Goal: Find specific page/section: Find specific page/section

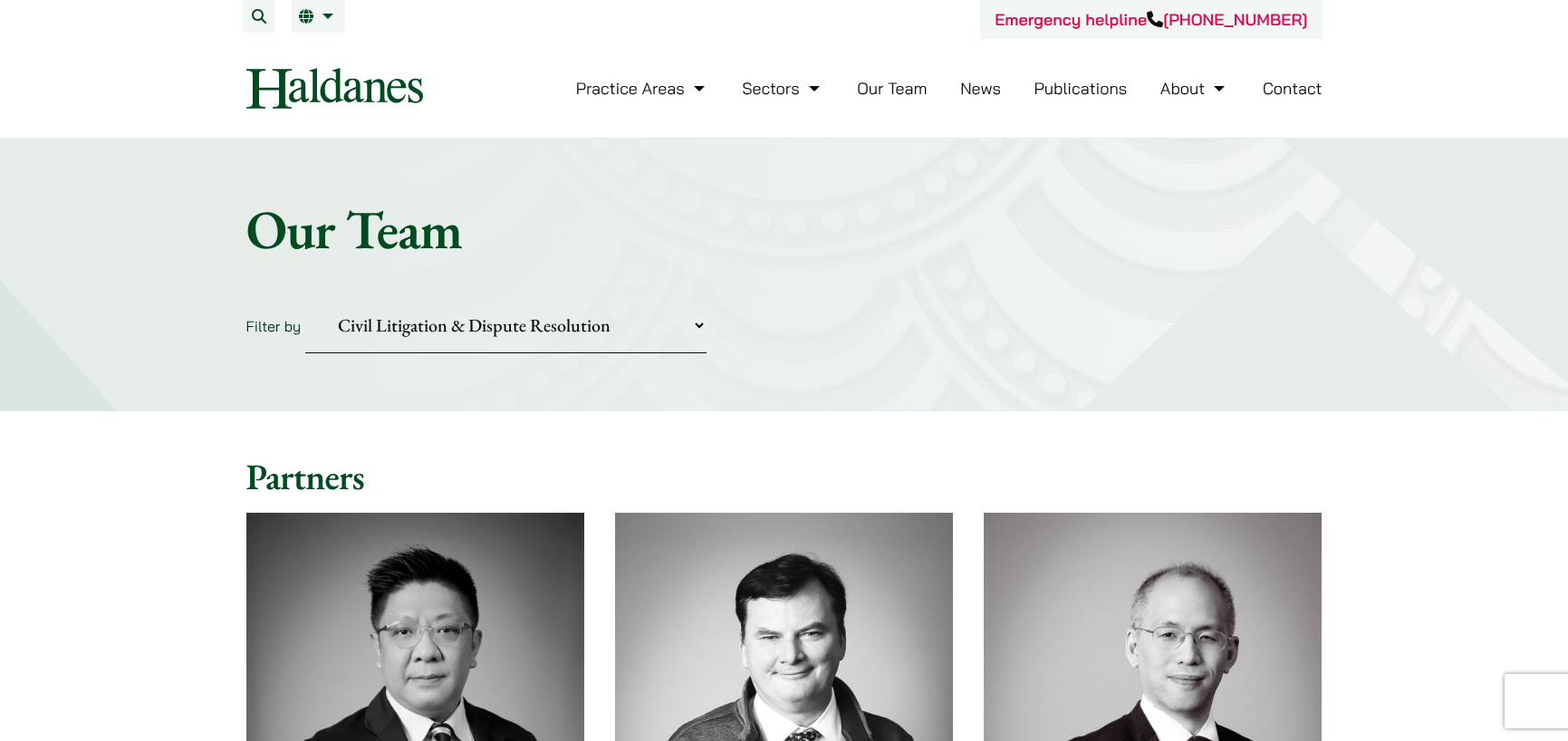
select select "civil-litigation-dispute-resolution"
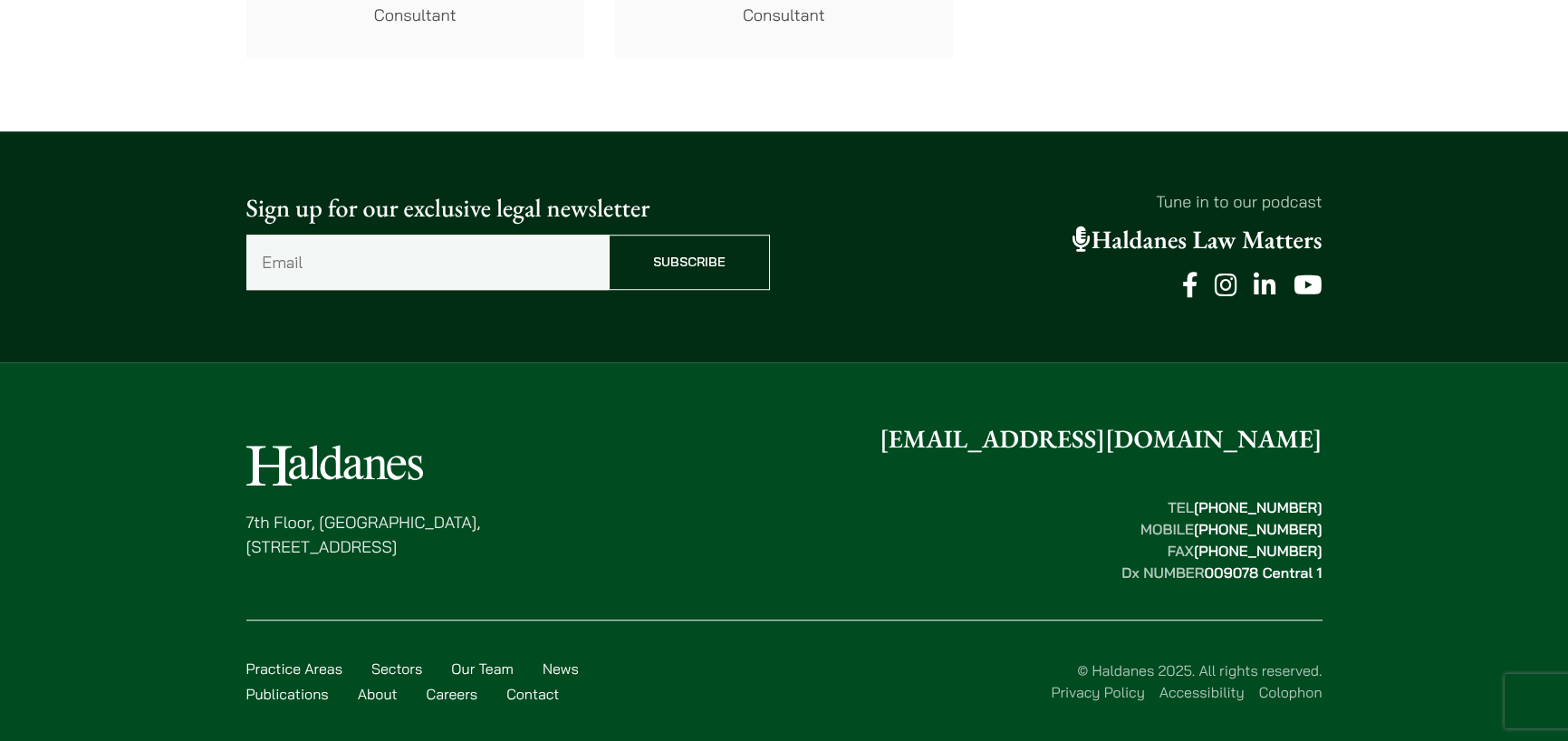
scroll to position [3667, 0]
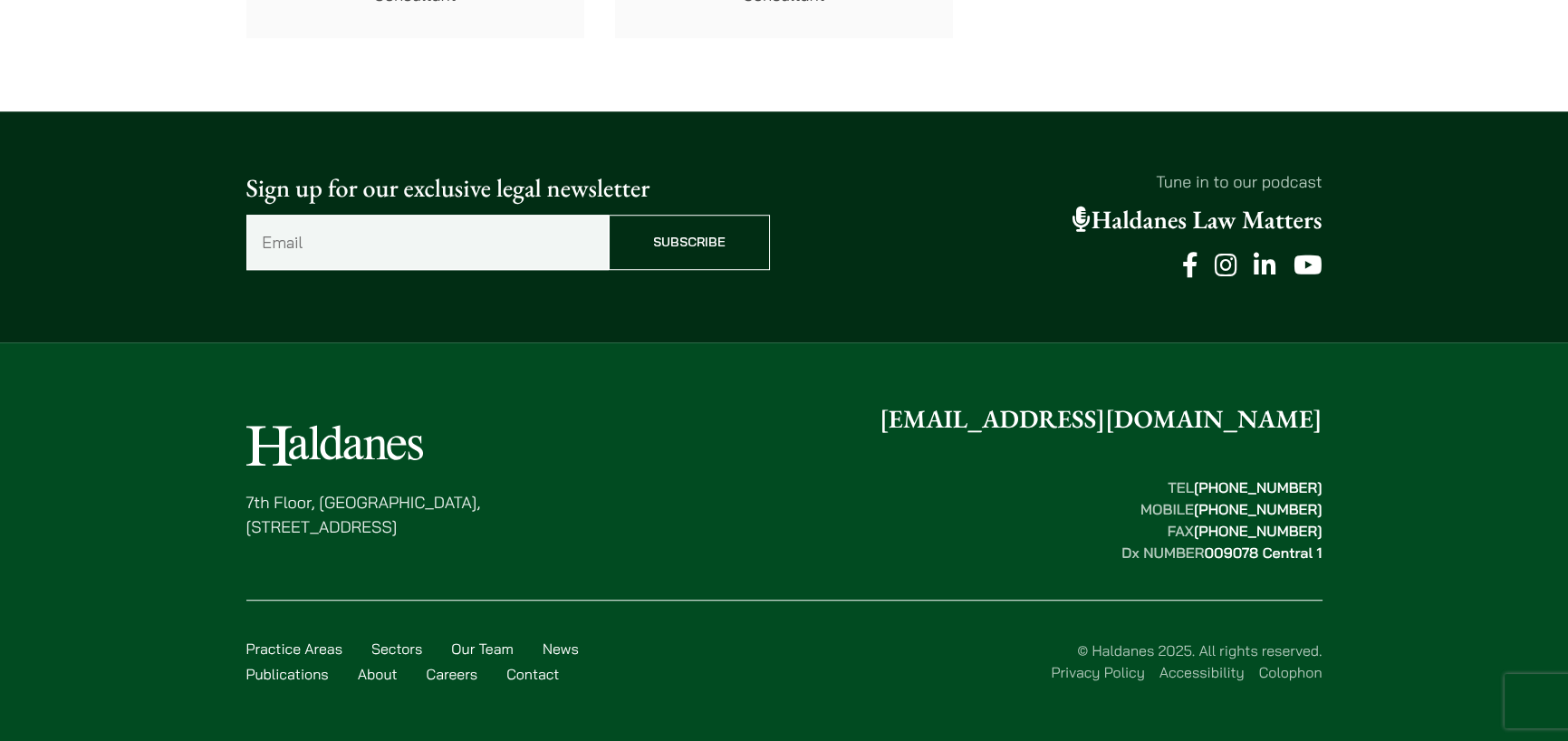
click at [1076, 209] on icon at bounding box center [1082, 219] width 19 height 25
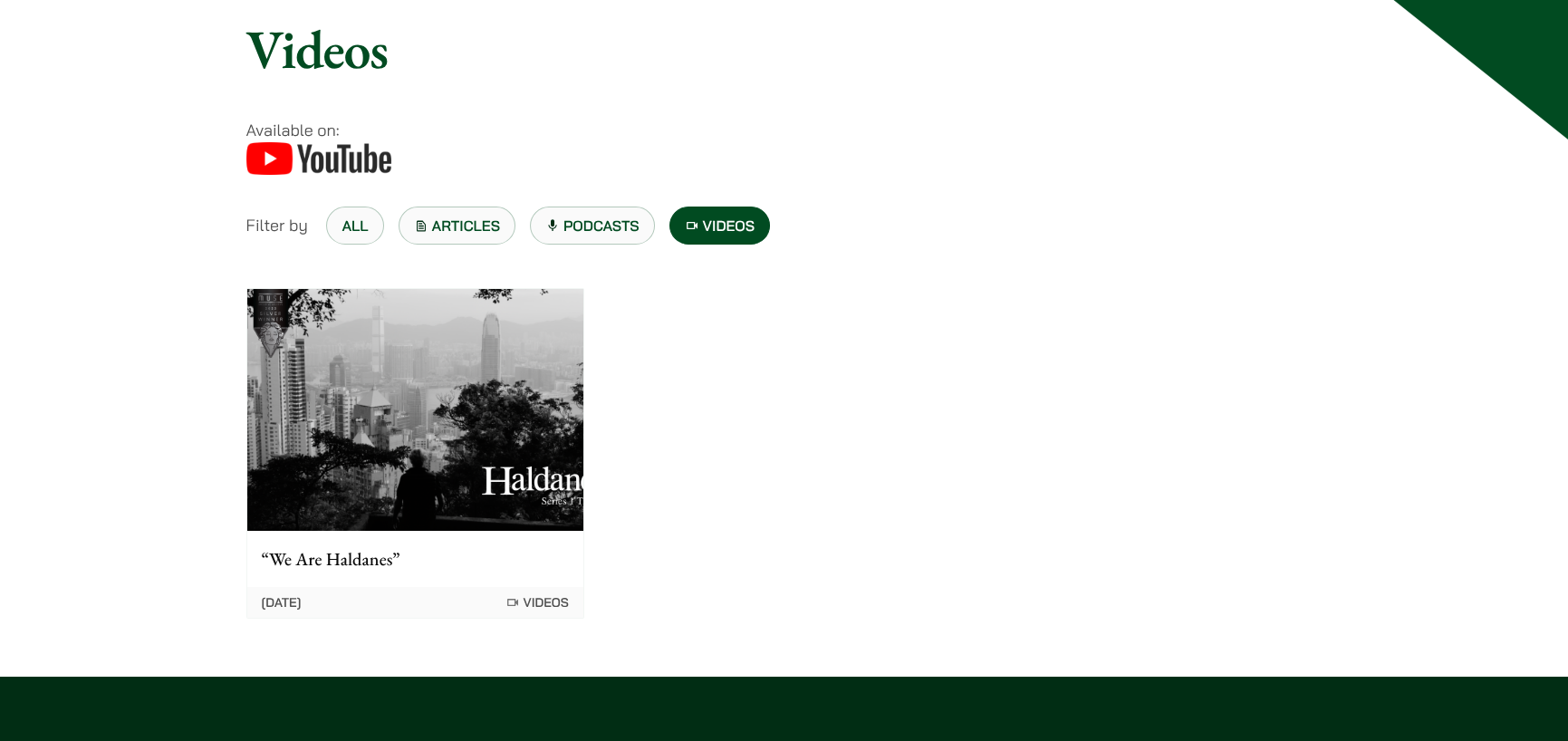
scroll to position [91, 0]
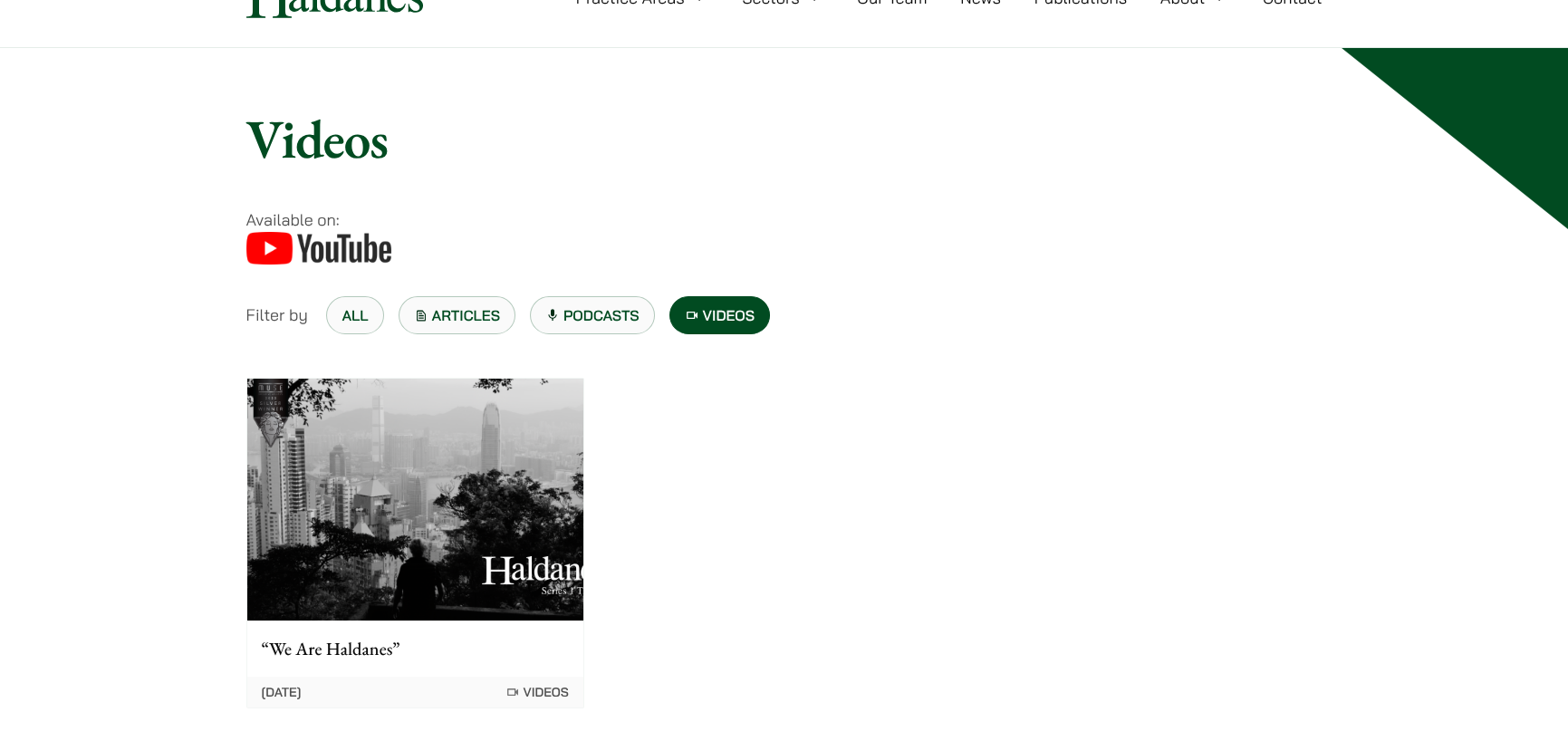
click at [440, 310] on link "Articles" at bounding box center [457, 314] width 118 height 38
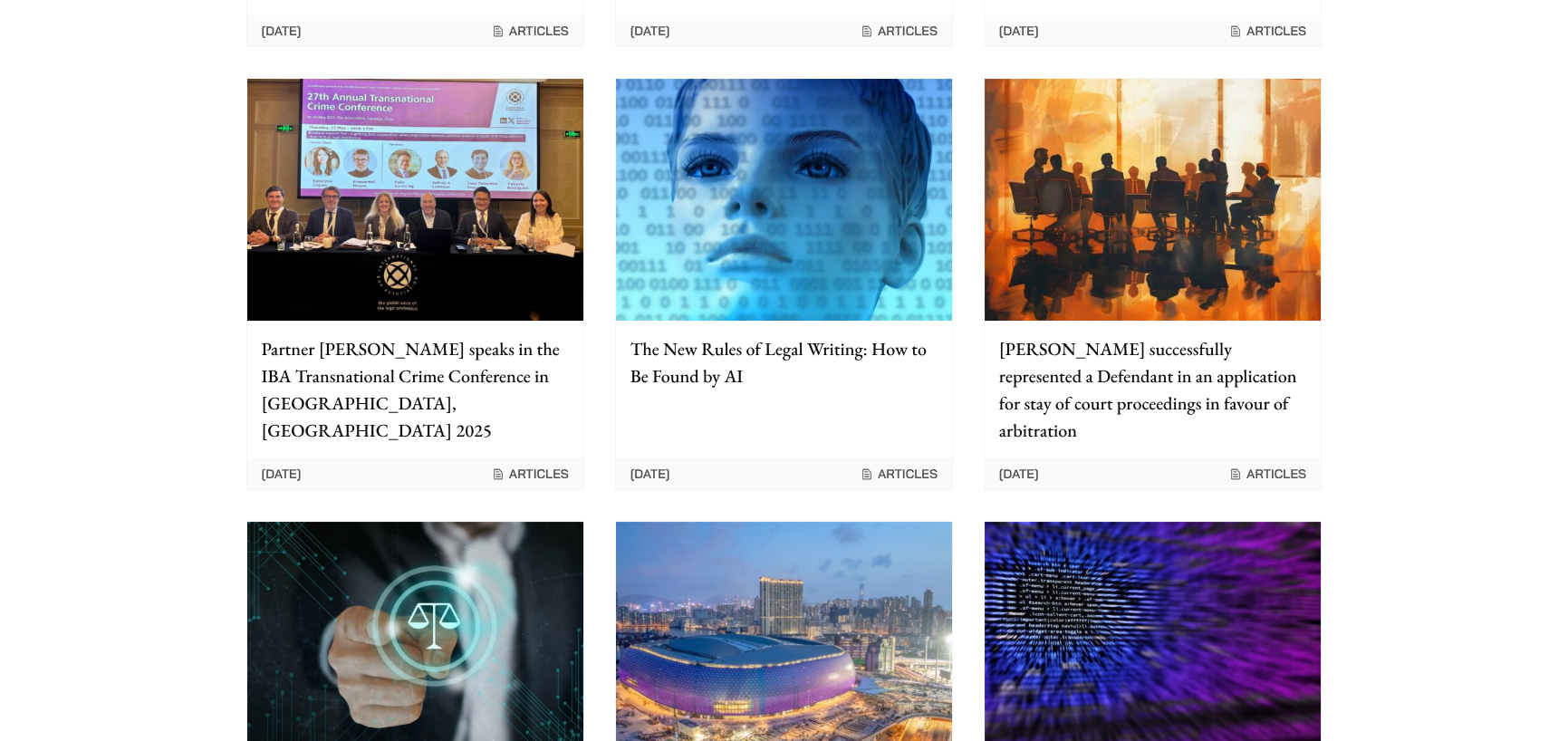
scroll to position [725, 0]
